Goal: Information Seeking & Learning: Understand process/instructions

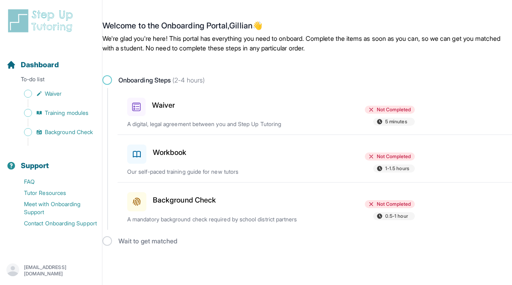
click at [139, 117] on div "Waiver Not Completed 5 minutes A digital, legal agreement between you and Step …" at bounding box center [319, 111] width 385 height 46
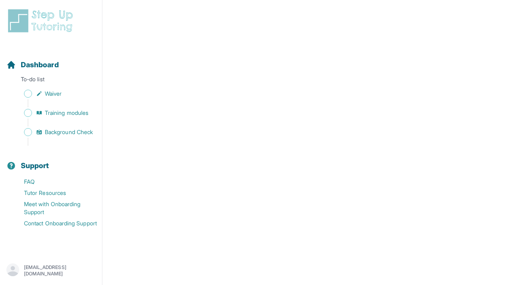
scroll to position [1032, 0]
click at [52, 94] on span "Waiver" at bounding box center [53, 94] width 17 height 8
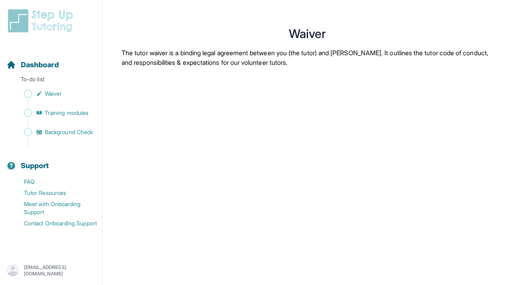
click at [72, 106] on div "Sidebar" at bounding box center [52, 103] width 92 height 8
click at [68, 109] on span "Training modules" at bounding box center [67, 113] width 44 height 8
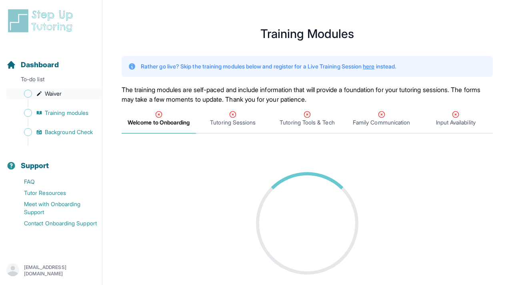
click at [62, 93] on span "Waiver" at bounding box center [53, 94] width 17 height 8
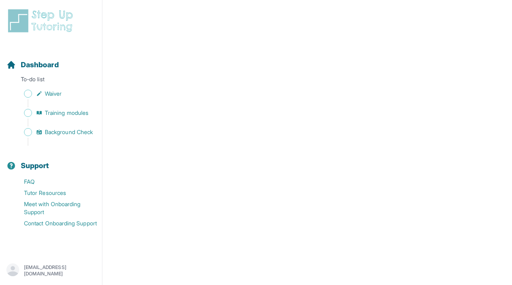
scroll to position [1035, 0]
click at [44, 110] on link "Training modules" at bounding box center [54, 112] width 96 height 11
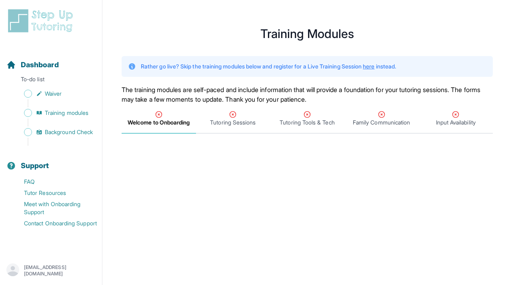
click at [30, 23] on img at bounding box center [41, 21] width 71 height 26
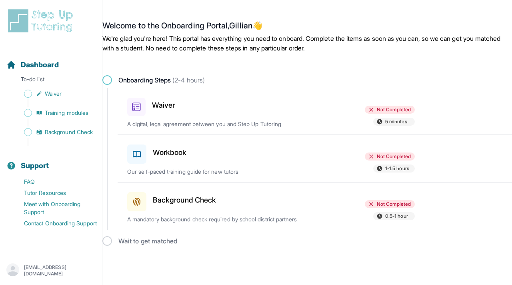
click at [237, 112] on div at bounding box center [270, 105] width 93 height 22
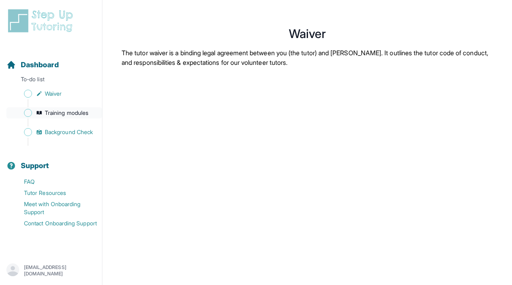
click at [54, 107] on link "Training modules" at bounding box center [54, 112] width 96 height 11
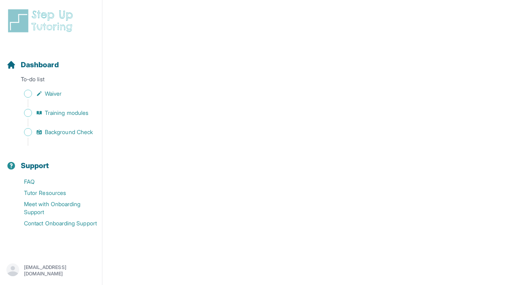
scroll to position [229, 0]
